Goal: Communication & Community: Participate in discussion

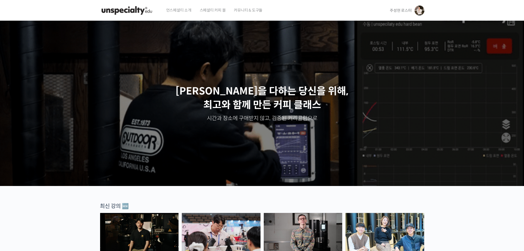
click at [401, 10] on span "주성현 로스터" at bounding box center [401, 10] width 22 height 5
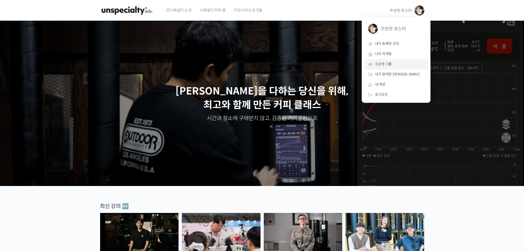
click at [388, 65] on span "수강생 그룹" at bounding box center [383, 64] width 17 height 5
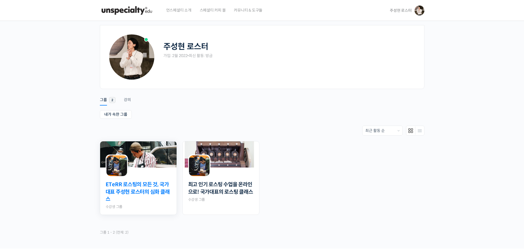
click at [134, 186] on link "ETeRR 로스팅의 모든 것, 국가대표 주성현 로스터의 심화 클래스" at bounding box center [139, 192] width 66 height 22
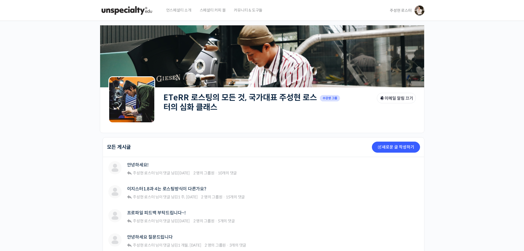
click at [389, 10] on div "주성현 로스터 주성현 로스터 @180coffee-sh 내가 등록한 강의 나의 자격증 수강생 그룹 내가 참여한 게시글 내 계정 로그아웃" at bounding box center [406, 10] width 37 height 21
click at [408, 10] on span "주성현 로스터" at bounding box center [401, 10] width 22 height 5
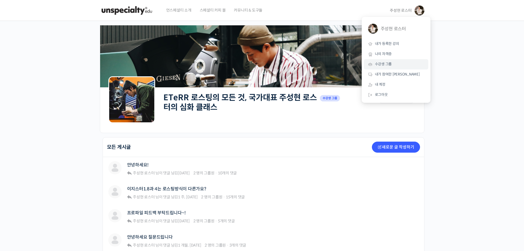
click at [403, 60] on link "수강생 그룹" at bounding box center [396, 64] width 64 height 10
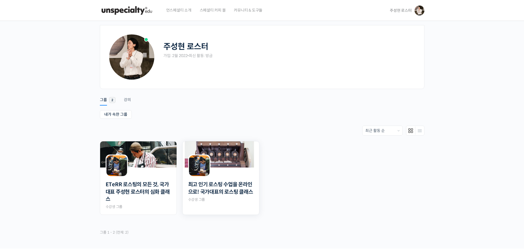
click at [232, 160] on img at bounding box center [221, 154] width 77 height 26
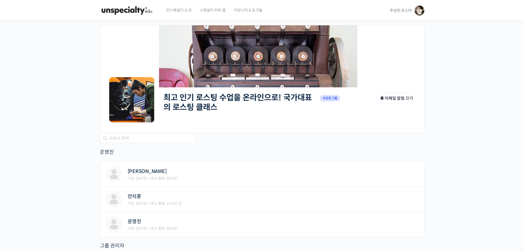
click at [183, 108] on link "최고 인기 로스팅 수업을 온라인으로! 국가대표의 로스팅 클래스" at bounding box center [238, 103] width 149 height 20
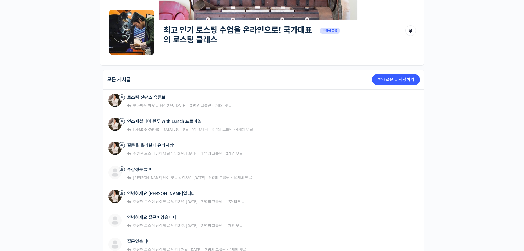
scroll to position [110, 0]
